Goal: Task Accomplishment & Management: Manage account settings

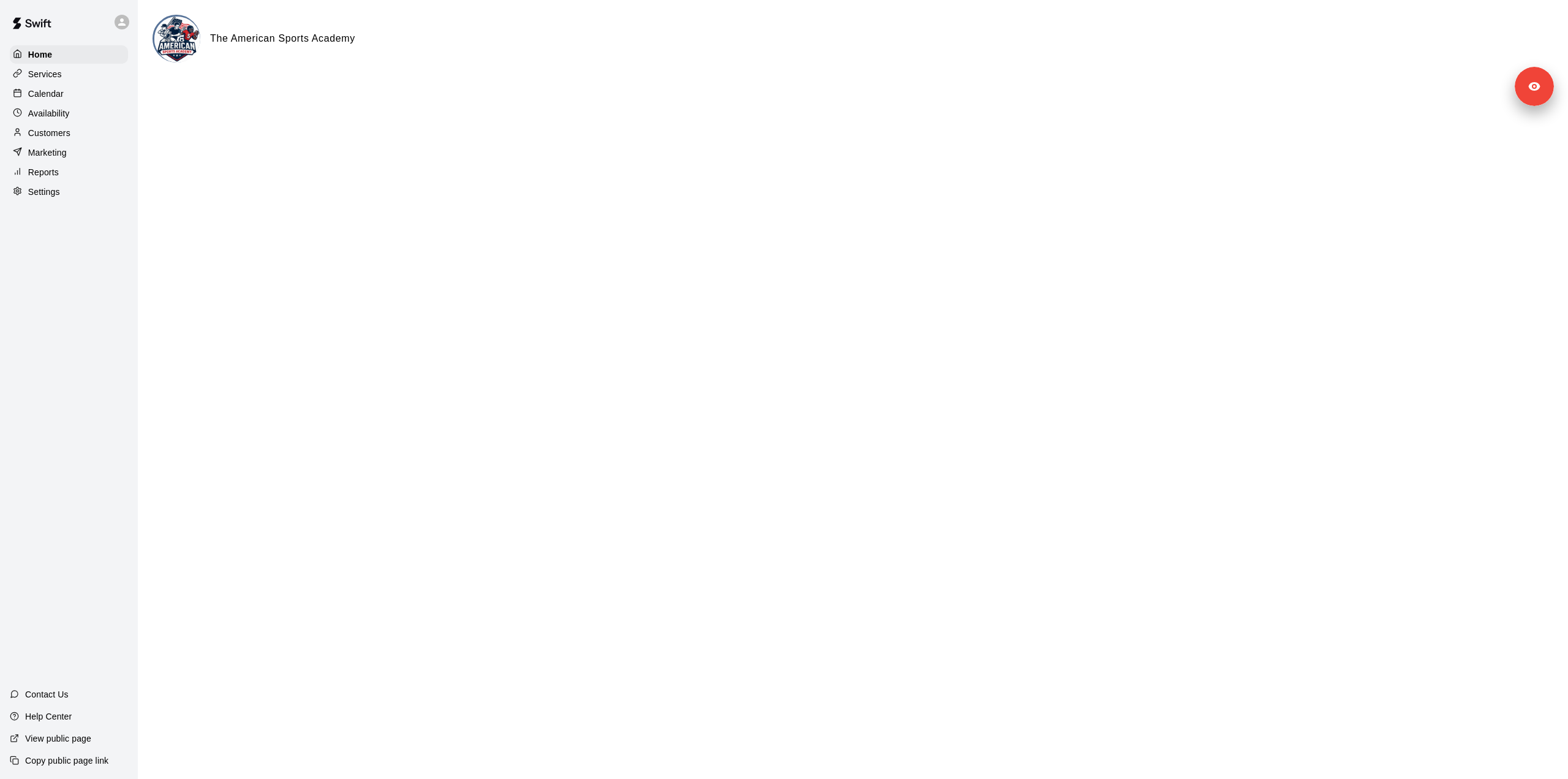
click at [74, 98] on div "Calendar" at bounding box center [69, 93] width 118 height 18
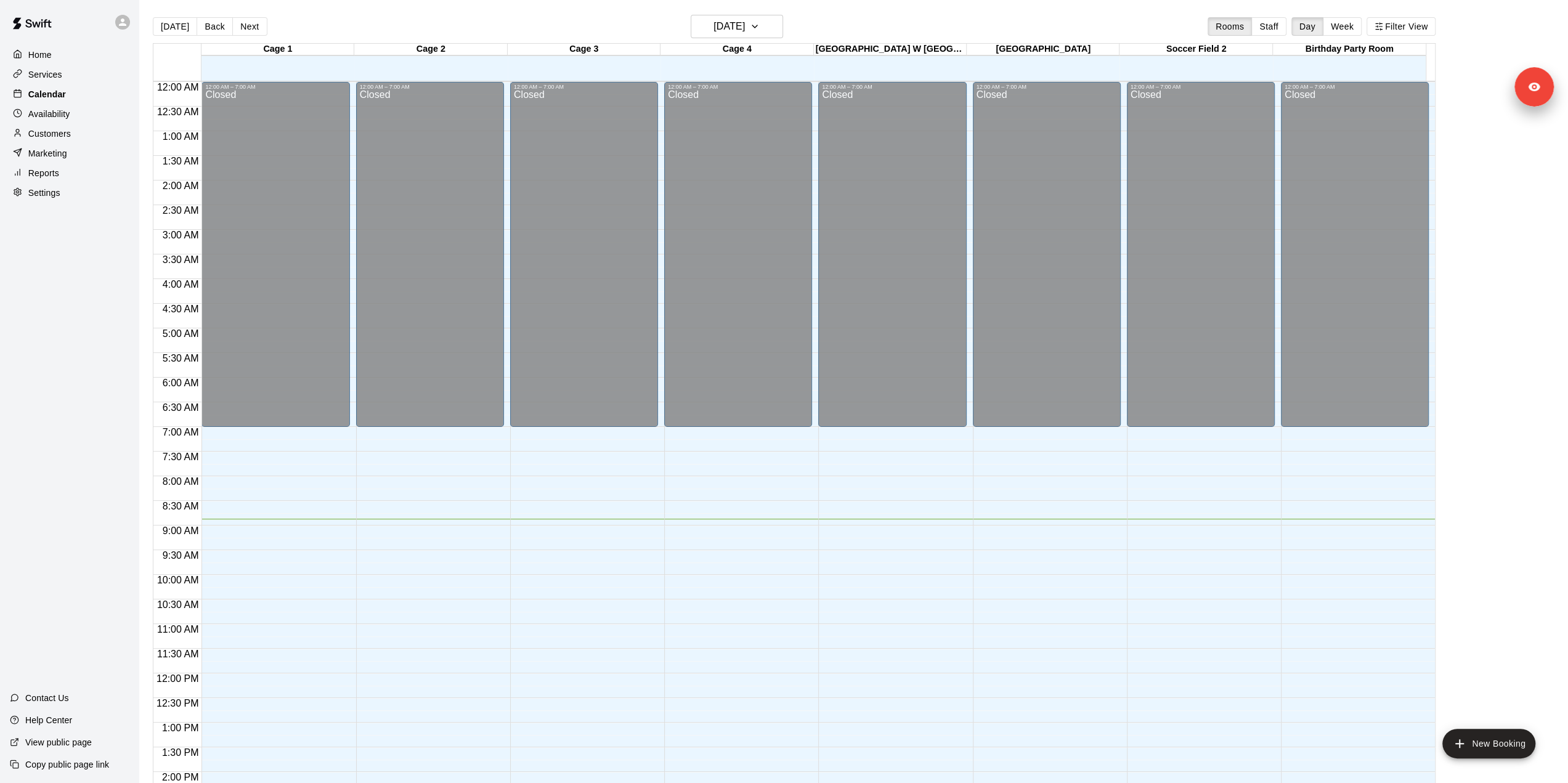
scroll to position [430, 0]
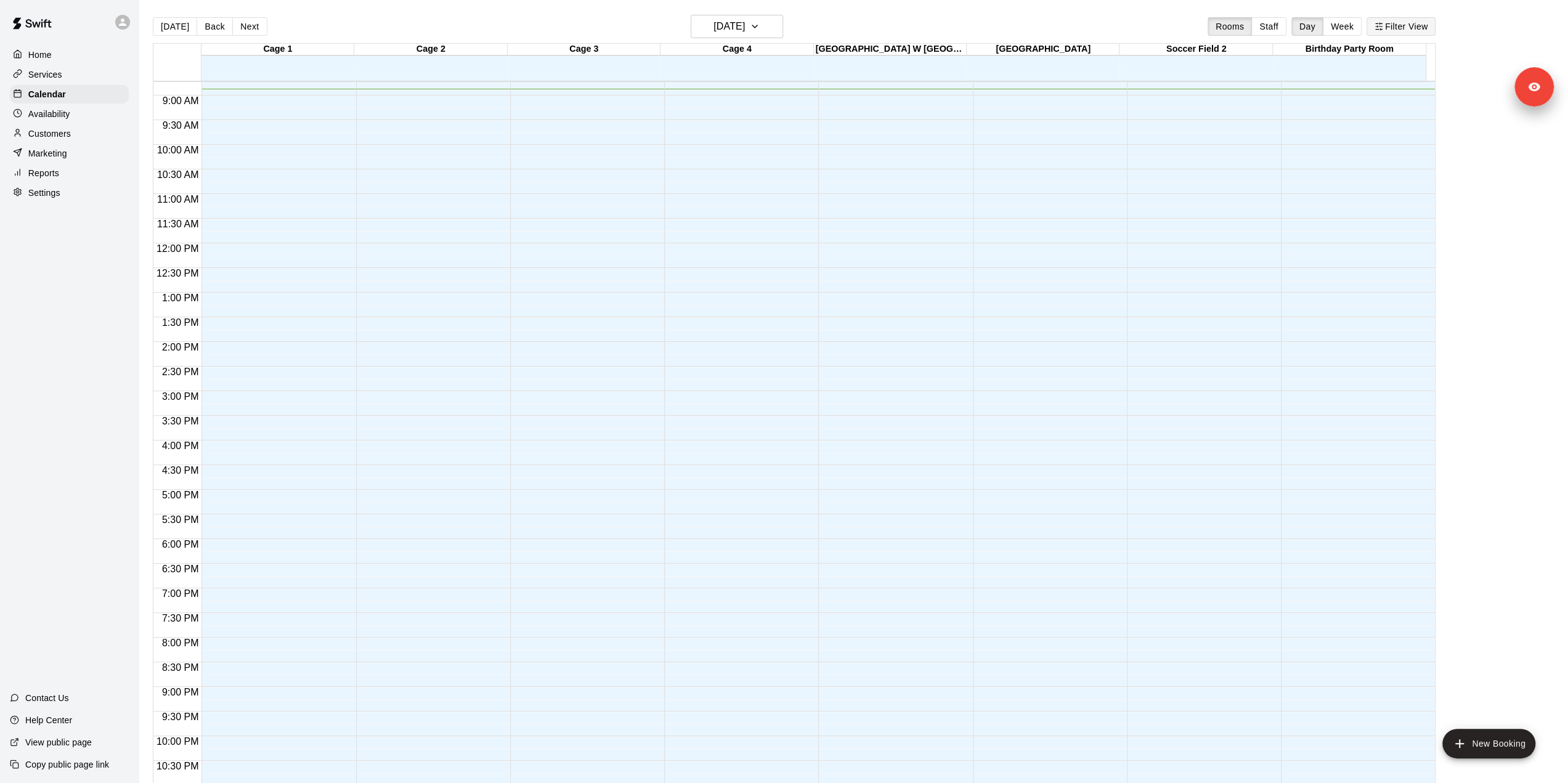
click at [1431, 30] on button "Filter View" at bounding box center [1401, 26] width 69 height 18
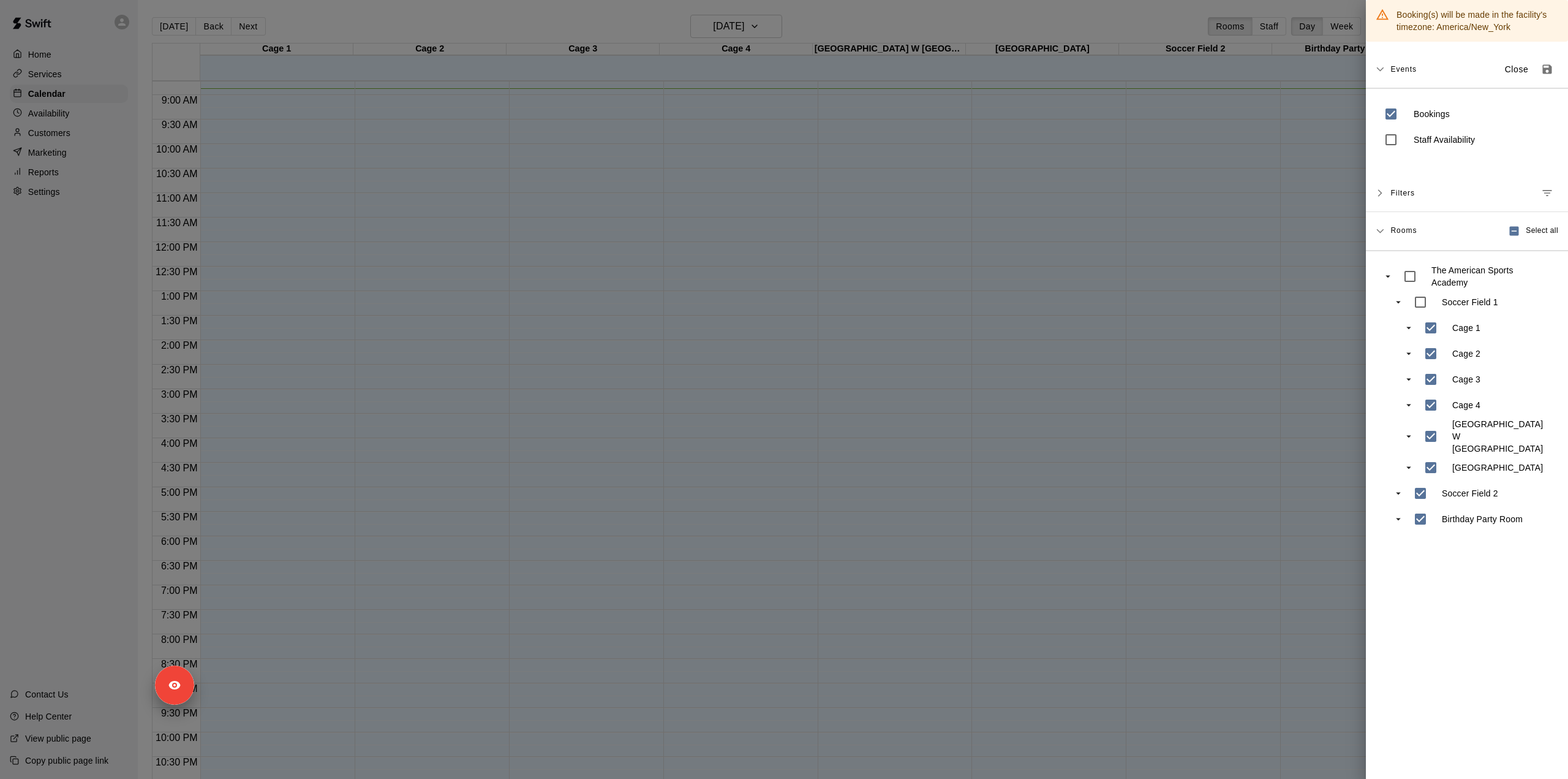
drag, startPoint x: 1497, startPoint y: 93, endPoint x: 115, endPoint y: 687, distance: 1504.2
click at [194, 687] on div "Signed in as [PERSON_NAME] Sign out" at bounding box center [207, 686] width 25 height 21
drag, startPoint x: 1353, startPoint y: 88, endPoint x: 215, endPoint y: 55, distance: 1138.5
click at [215, 55] on div "Signed in as [PERSON_NAME] Sign out" at bounding box center [168, 55] width 144 height 21
click at [261, 292] on p "Signed in as [PERSON_NAME]" at bounding box center [207, 288] width 120 height 11
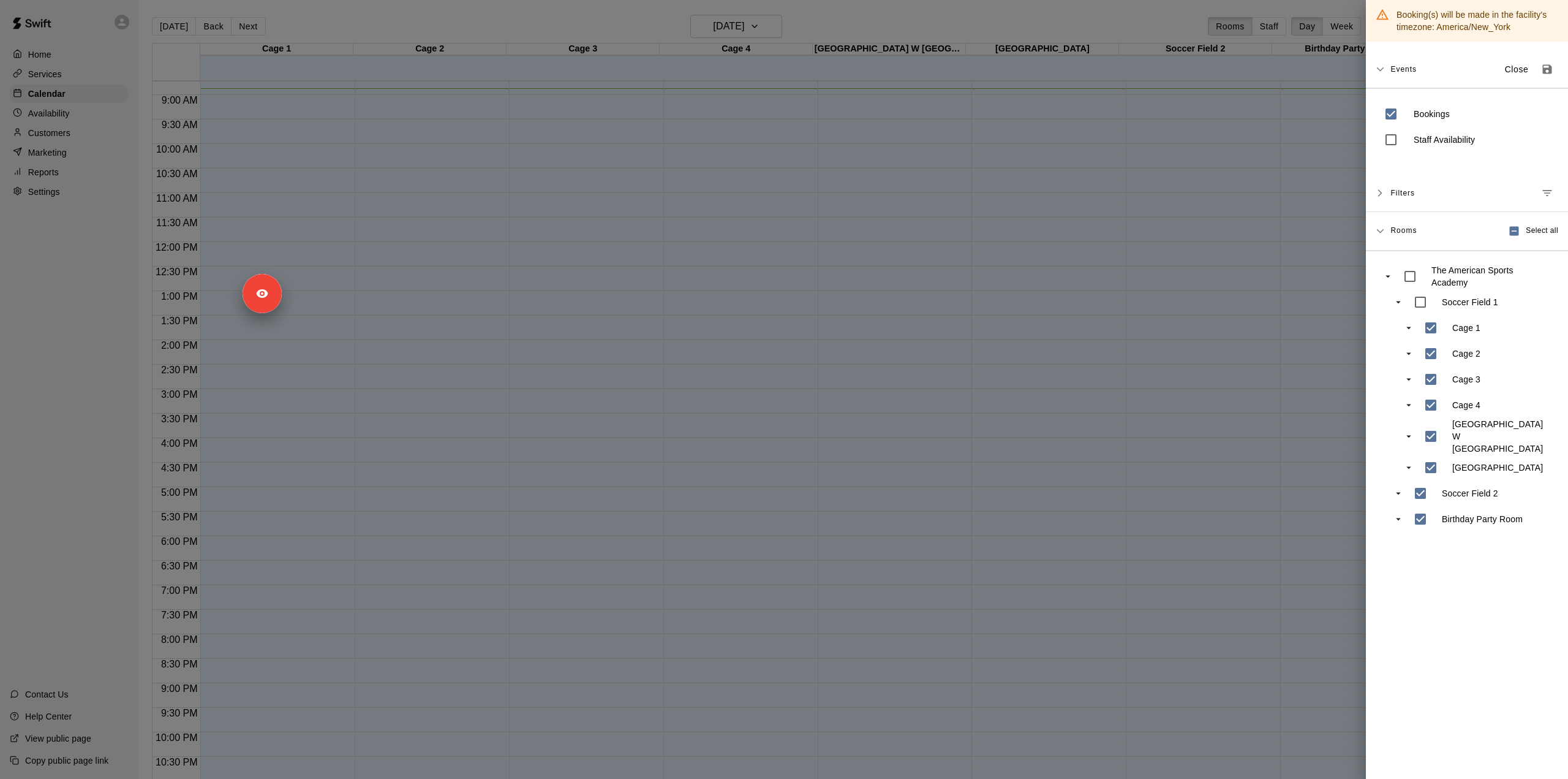
click at [784, 667] on div at bounding box center [784, 390] width 1568 height 779
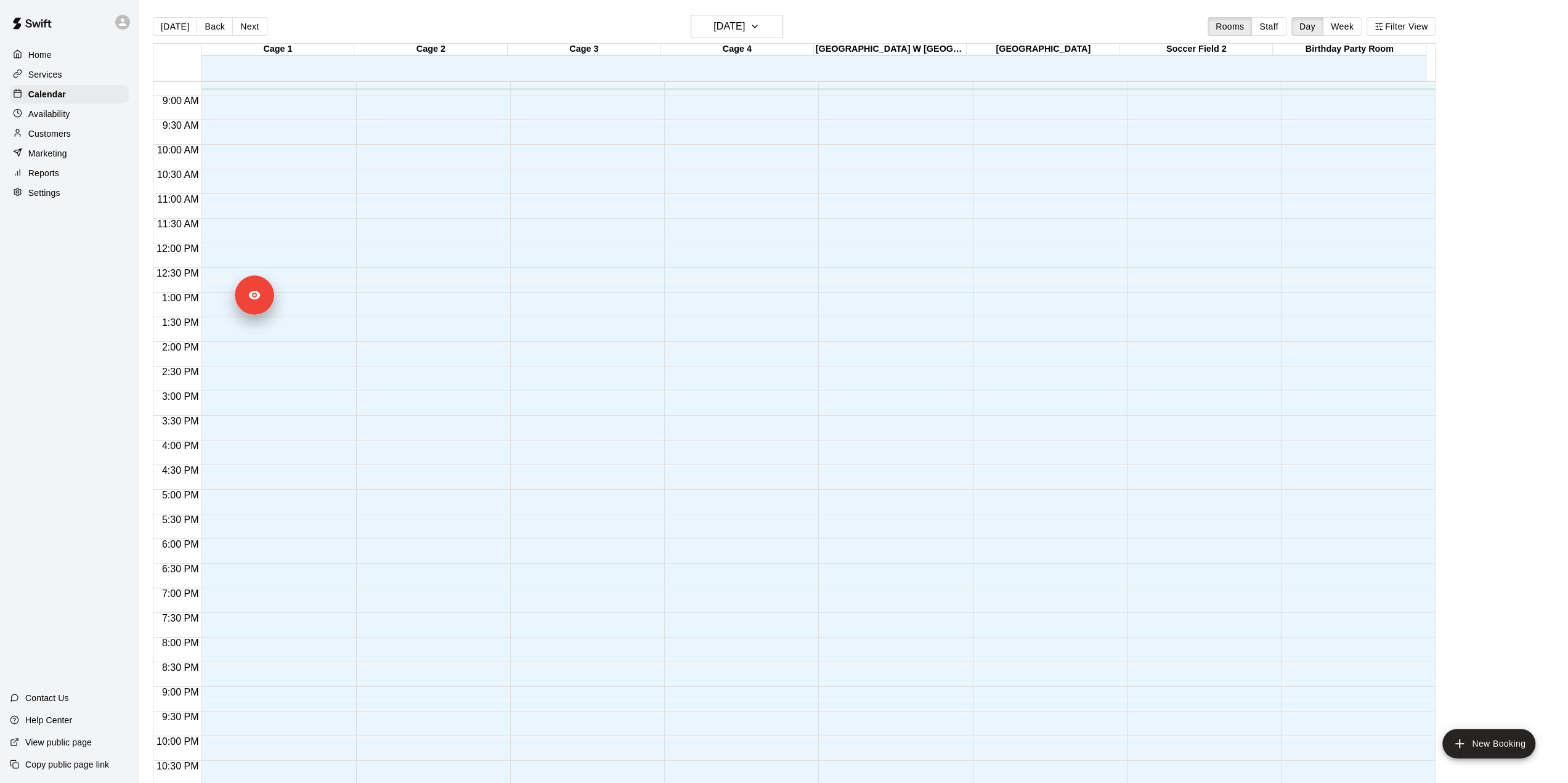
click at [1242, 416] on div "12:00 AM – 7:00 AM Closed" at bounding box center [1200, 243] width 148 height 1183
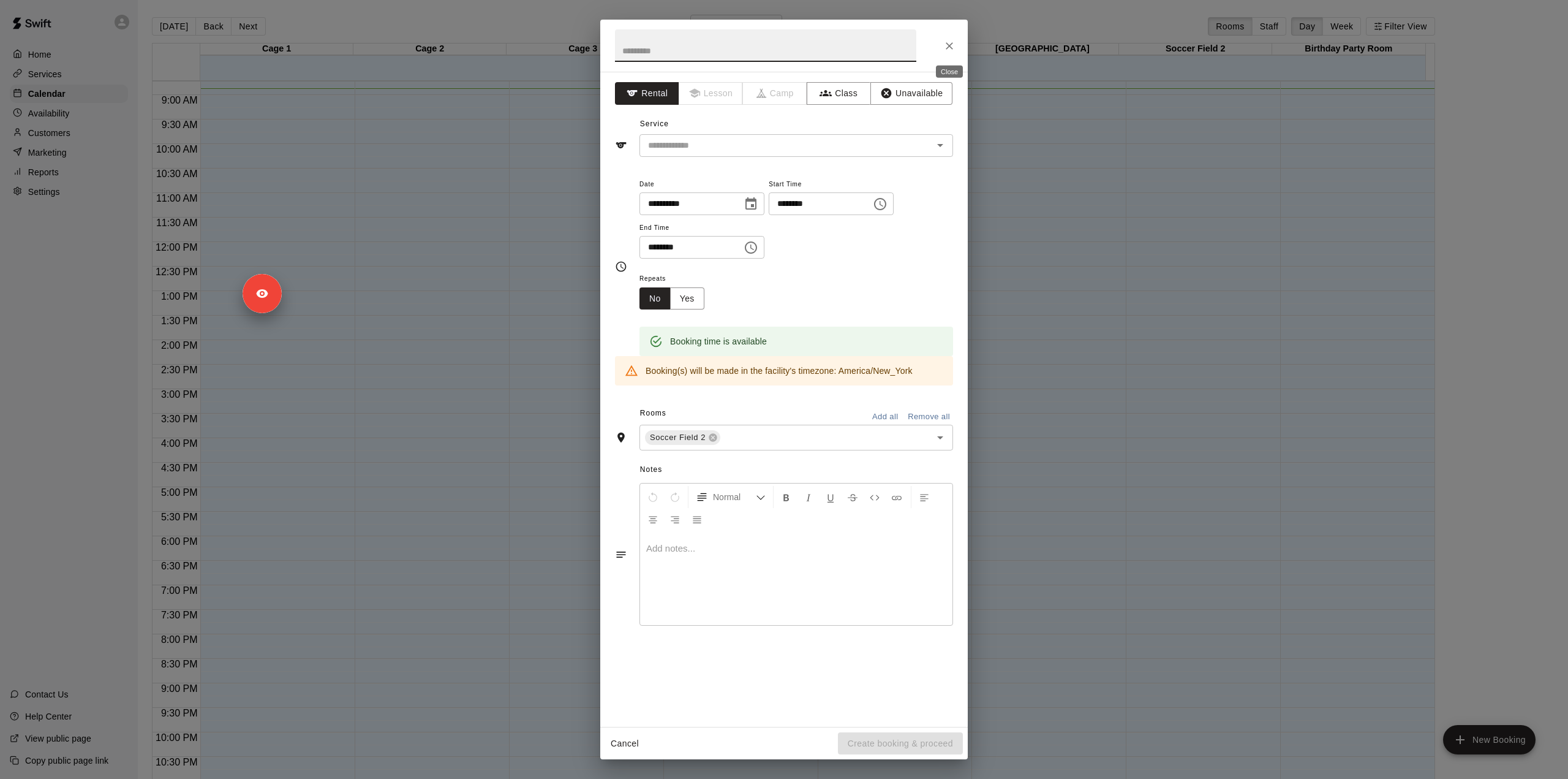
click at [953, 41] on icon "Close" at bounding box center [949, 46] width 12 height 12
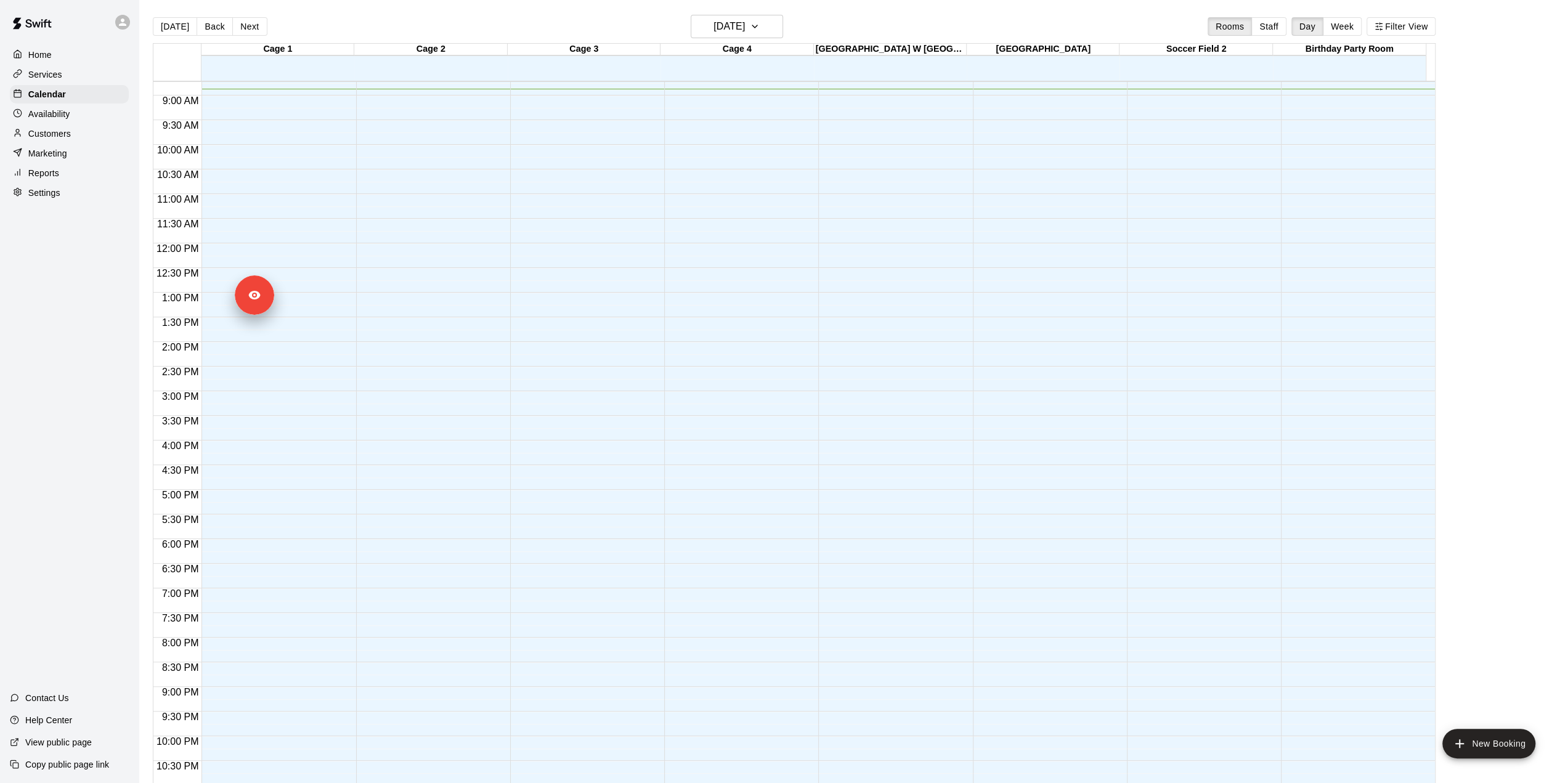
click at [47, 45] on div "Home Services Calendar Availability Customers Marketing Reports Settings" at bounding box center [69, 124] width 138 height 159
click at [48, 57] on p "Home" at bounding box center [40, 54] width 23 height 12
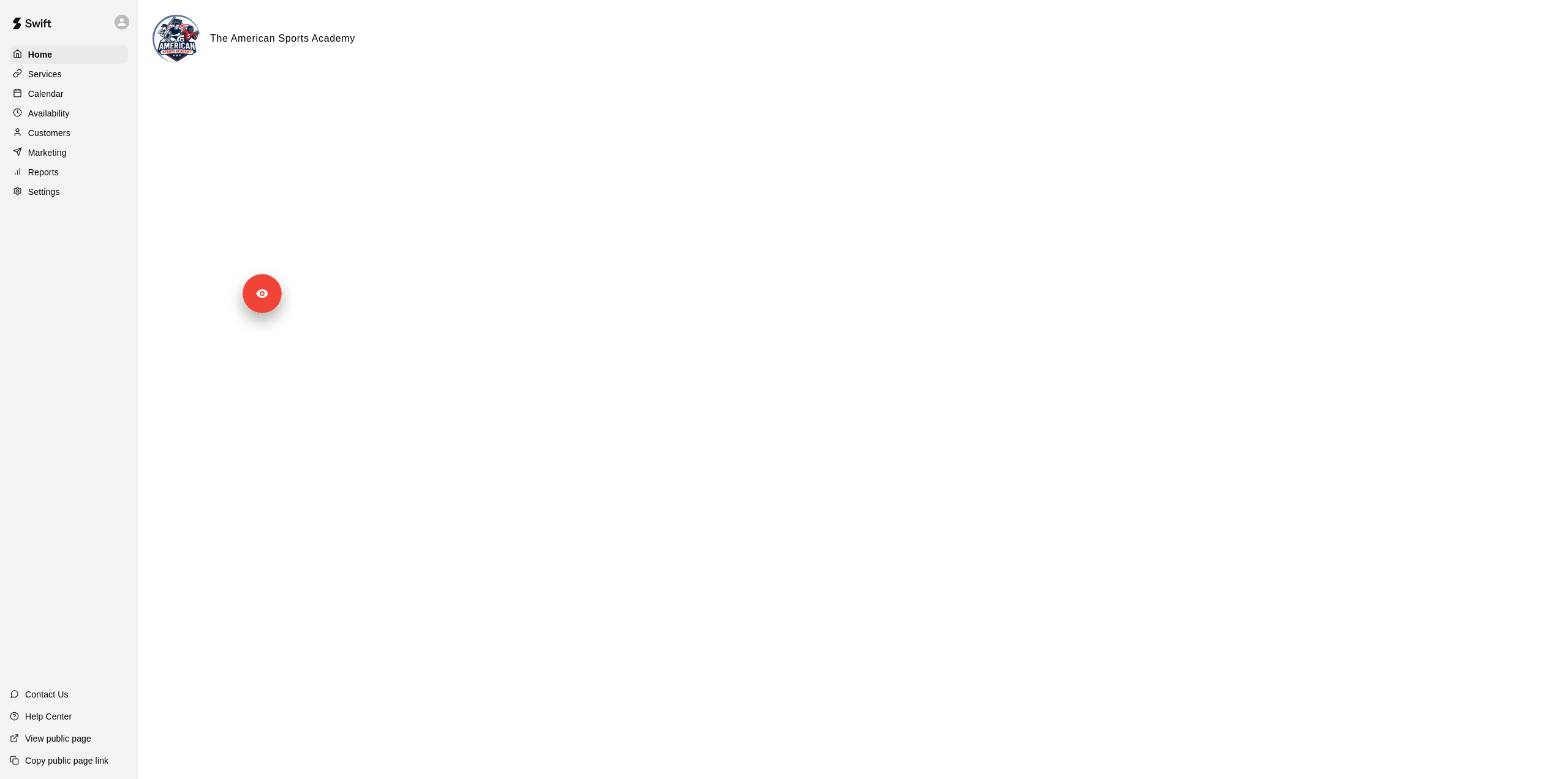
click at [57, 96] on p "Calendar" at bounding box center [45, 93] width 35 height 12
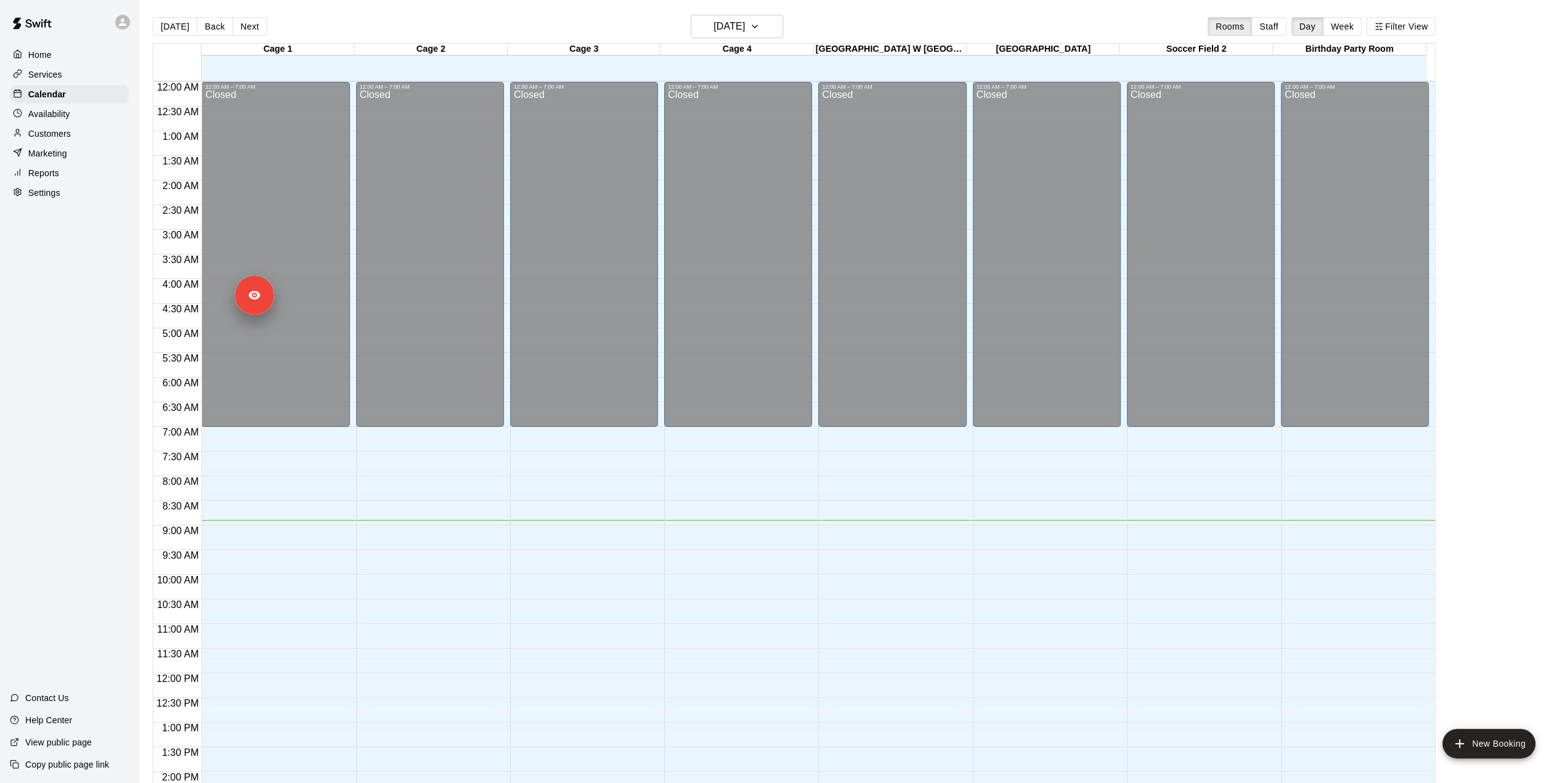
scroll to position [430, 0]
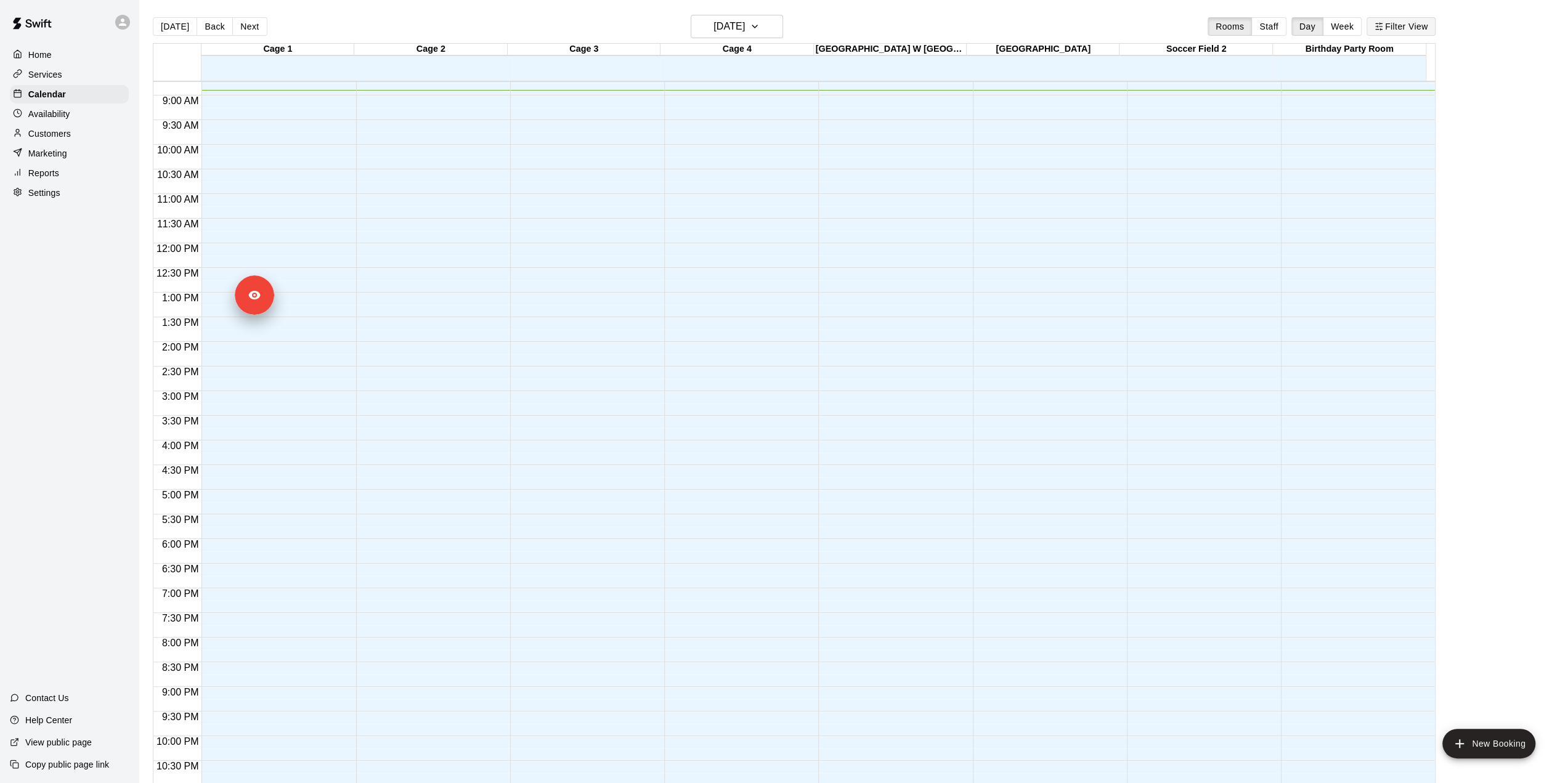
click at [1398, 24] on button "Filter View" at bounding box center [1401, 26] width 69 height 18
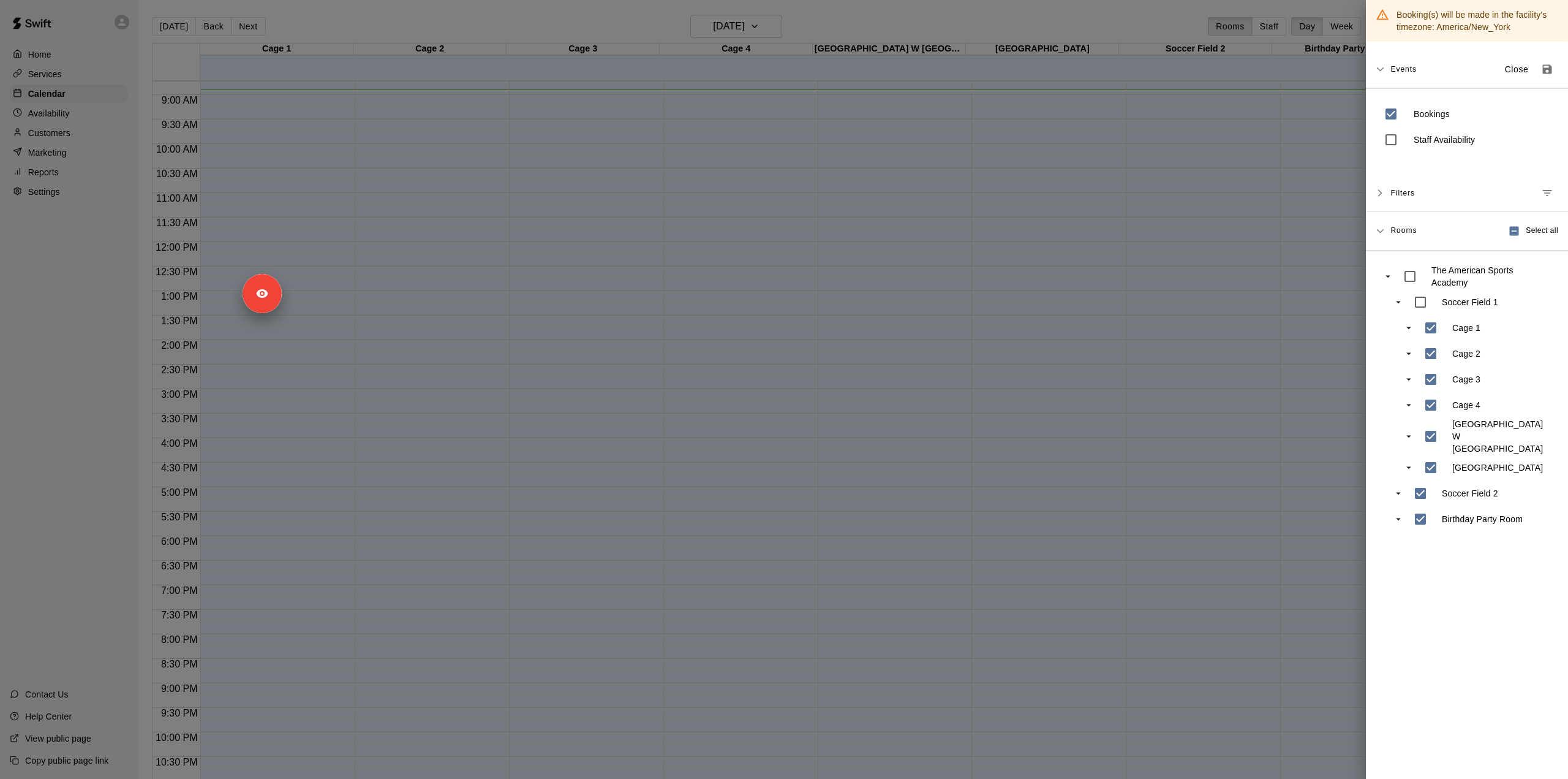
drag, startPoint x: 973, startPoint y: 586, endPoint x: 885, endPoint y: 776, distance: 209.4
click at [973, 586] on div at bounding box center [784, 390] width 1568 height 779
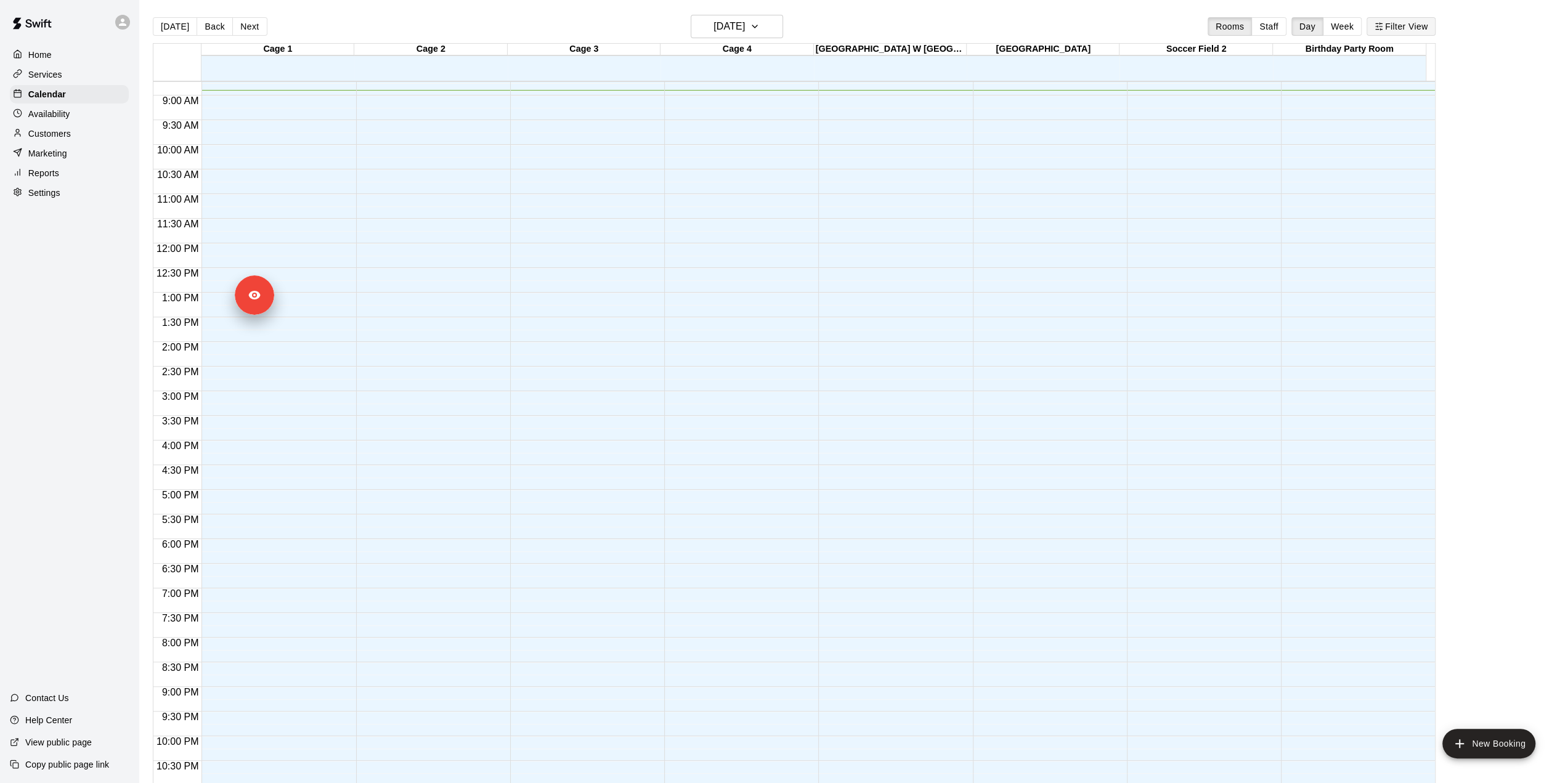
click at [1398, 28] on button "Filter View" at bounding box center [1401, 26] width 69 height 18
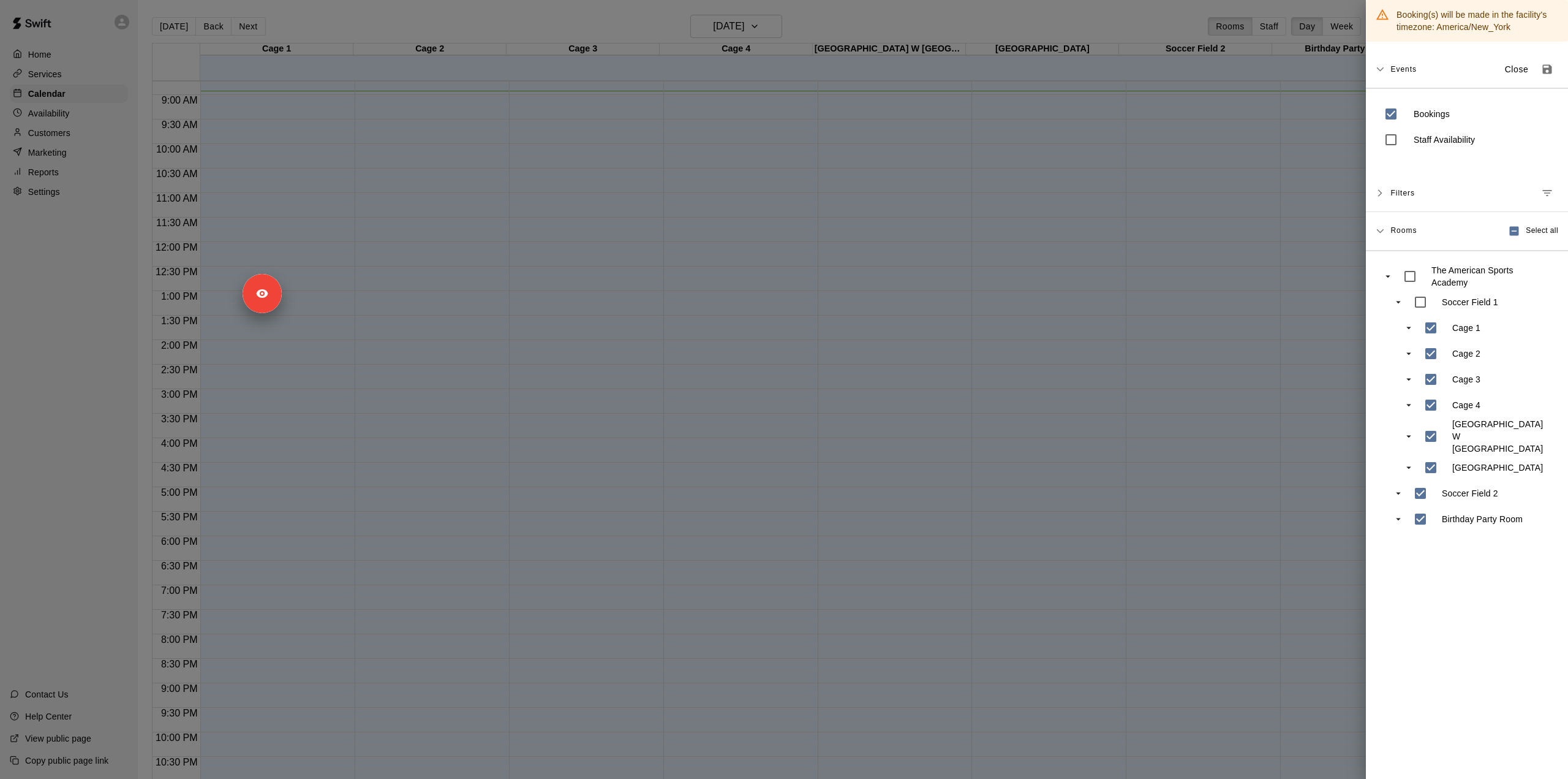
click at [116, 258] on div at bounding box center [784, 390] width 1568 height 779
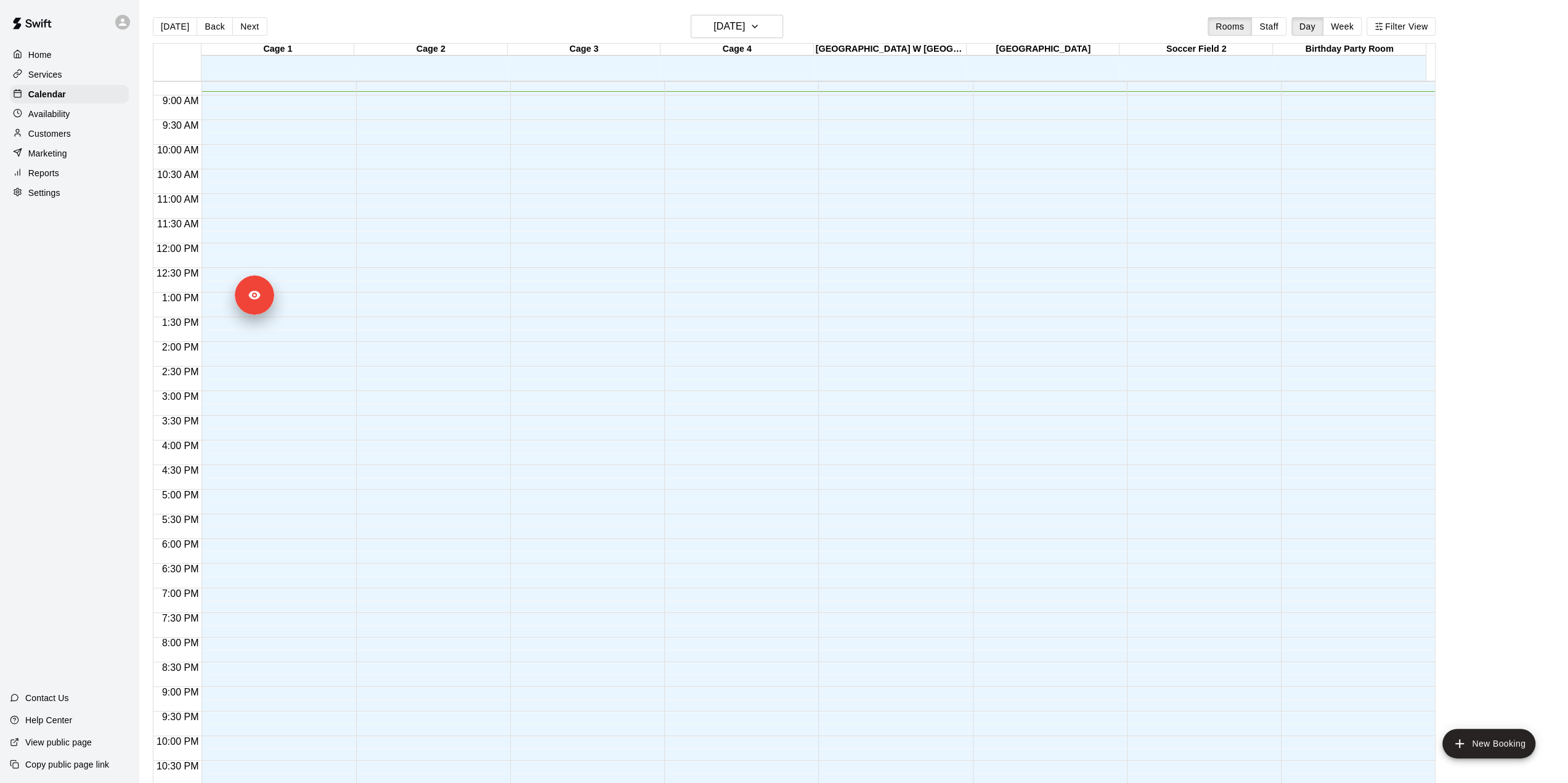
click at [45, 199] on p "Settings" at bounding box center [44, 192] width 32 height 12
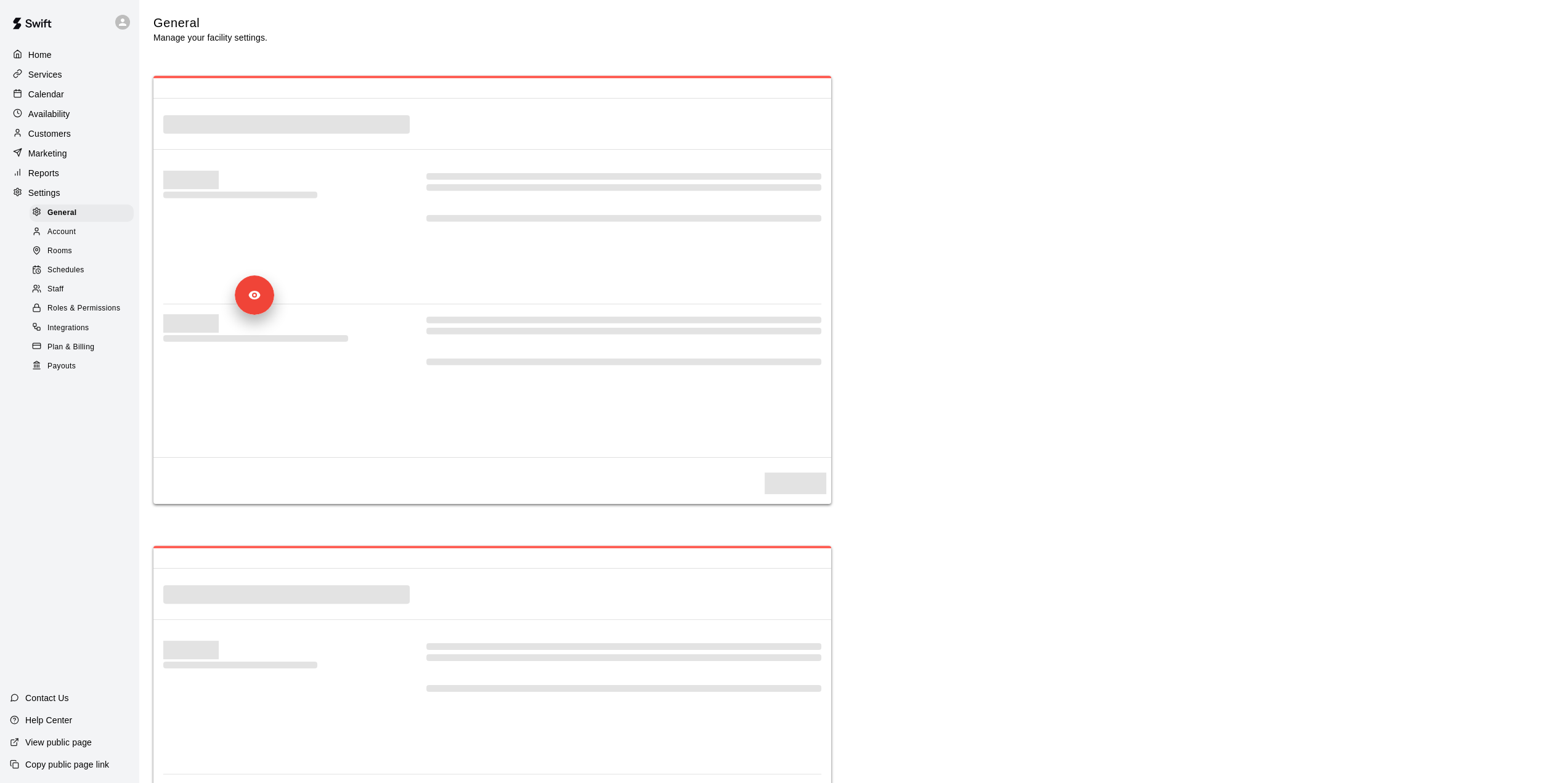
select select "**"
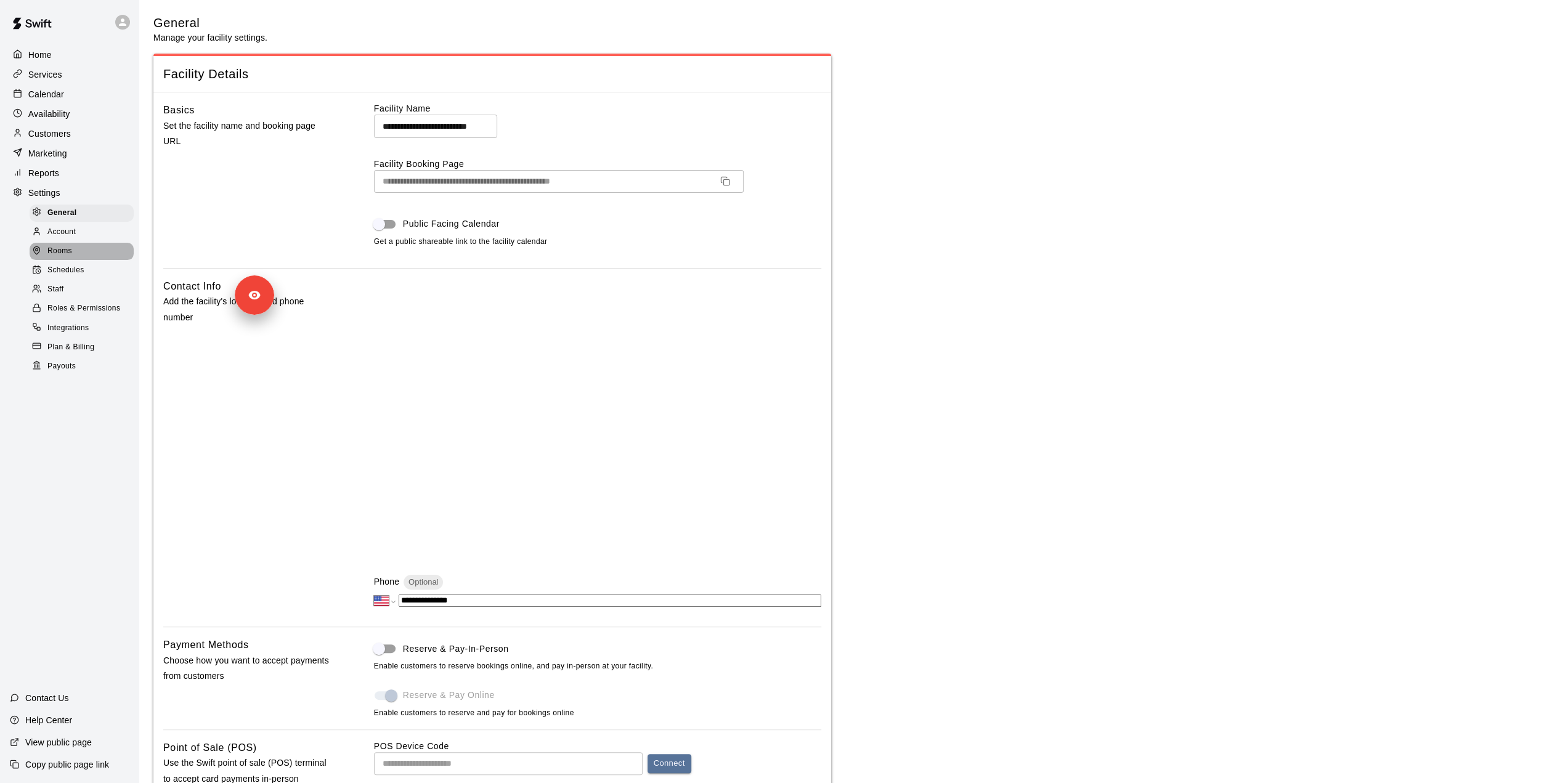
click at [74, 257] on div "Rooms" at bounding box center [82, 251] width 104 height 17
